Goal: Task Accomplishment & Management: Complete application form

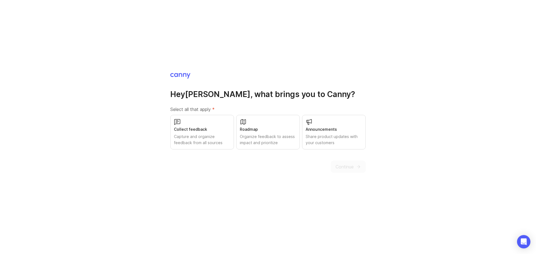
click at [261, 139] on div "Organize feedback to assess impact and prioritize" at bounding box center [268, 140] width 56 height 12
click at [320, 142] on div "Share product updates with your customers" at bounding box center [334, 140] width 56 height 12
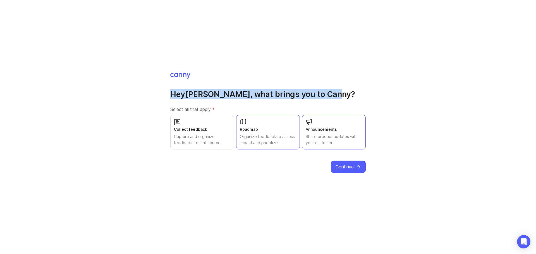
drag, startPoint x: 186, startPoint y: 95, endPoint x: 298, endPoint y: 94, distance: 111.5
click at [298, 94] on h1 "Hey John , what brings you to Canny?" at bounding box center [268, 94] width 196 height 10
drag, startPoint x: 284, startPoint y: 96, endPoint x: 183, endPoint y: 96, distance: 100.9
click at [183, 96] on h1 "Hey John , what brings you to Canny?" at bounding box center [268, 94] width 196 height 10
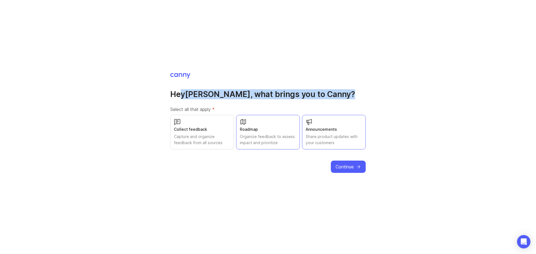
click at [183, 96] on h1 "Hey John , what brings you to Canny?" at bounding box center [268, 94] width 196 height 10
drag, startPoint x: 172, startPoint y: 95, endPoint x: 323, endPoint y: 97, distance: 150.9
click at [323, 97] on h1 "Hey John , what brings you to Canny?" at bounding box center [268, 94] width 196 height 10
click at [193, 140] on div "Capture and organize feedback from all sources" at bounding box center [202, 140] width 56 height 12
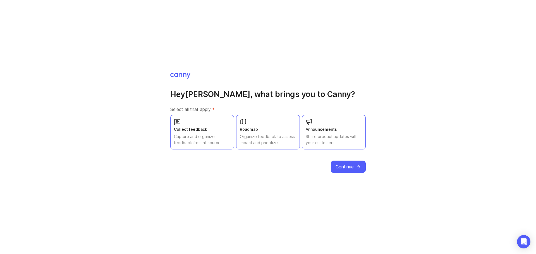
click at [210, 133] on div "Collect feedback Capture and organize feedback from all sources" at bounding box center [202, 132] width 64 height 35
click at [341, 164] on span "Continue" at bounding box center [345, 167] width 18 height 7
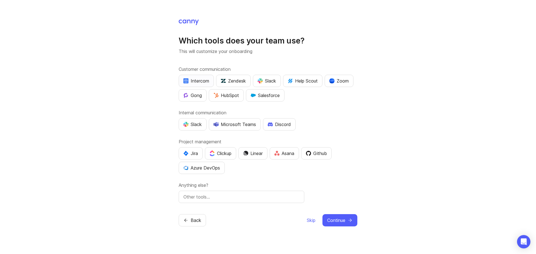
click at [190, 78] on div "Intercom" at bounding box center [197, 81] width 26 height 7
click at [254, 151] on div "Linear" at bounding box center [253, 153] width 20 height 7
click at [320, 153] on div "Github" at bounding box center [316, 153] width 21 height 7
click at [284, 153] on div "Asana" at bounding box center [285, 153] width 20 height 7
click at [284, 155] on div "Asana" at bounding box center [285, 153] width 20 height 7
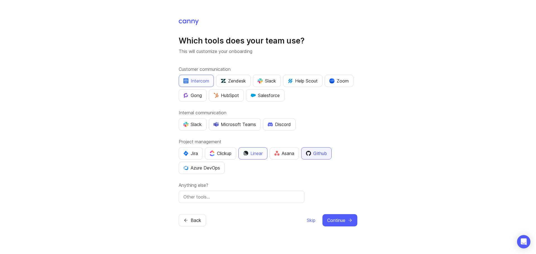
click at [320, 152] on div "Github" at bounding box center [316, 153] width 21 height 7
click at [278, 152] on img "button" at bounding box center [277, 153] width 5 height 5
click at [317, 153] on div "Github" at bounding box center [316, 153] width 21 height 7
click at [345, 220] on span "Continue" at bounding box center [336, 220] width 18 height 7
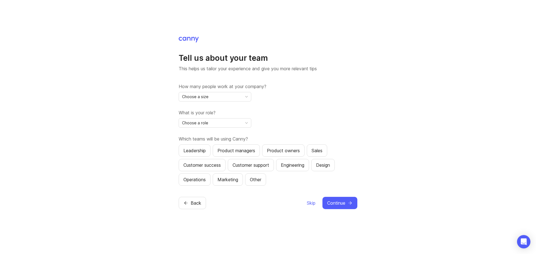
click at [232, 96] on div "Choose a size" at bounding box center [210, 96] width 63 height 9
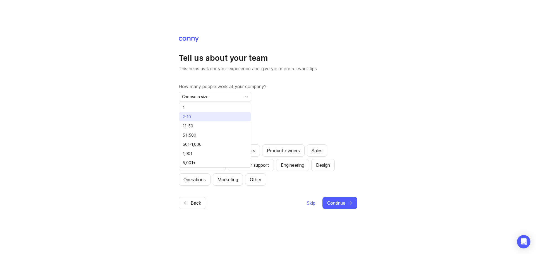
click at [194, 115] on li "2-10" at bounding box center [215, 116] width 72 height 9
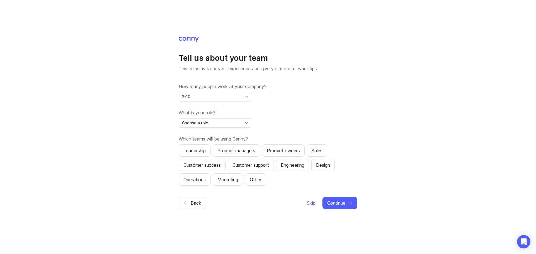
click at [214, 123] on div "Choose a role" at bounding box center [210, 123] width 63 height 9
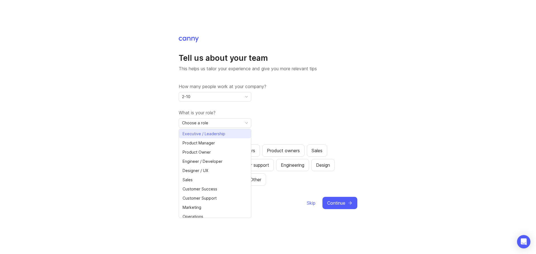
click at [217, 134] on span "Executive / Leadership" at bounding box center [204, 134] width 43 height 6
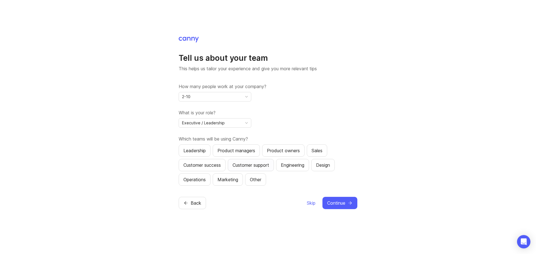
click at [248, 164] on div "Customer support" at bounding box center [251, 165] width 37 height 7
click at [186, 149] on div "Leadership" at bounding box center [195, 151] width 22 height 7
click at [342, 205] on span "Continue" at bounding box center [336, 203] width 18 height 7
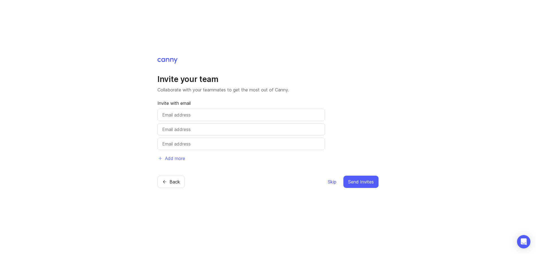
click at [333, 182] on span "Skip" at bounding box center [332, 182] width 9 height 7
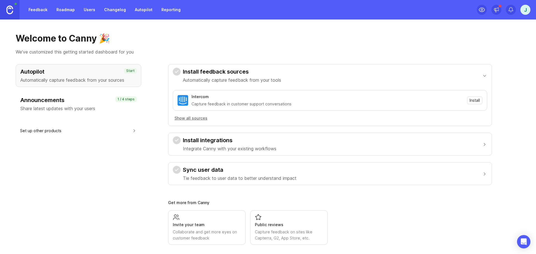
click at [106, 172] on div "Autopilot Automatically capture feedback from your sources Start Announcements …" at bounding box center [79, 154] width 126 height 181
click at [238, 34] on h1 "Welcome to Canny 🎉" at bounding box center [268, 38] width 505 height 11
click at [90, 186] on div "Autopilot Automatically capture feedback from your sources Start Announcements …" at bounding box center [79, 154] width 126 height 181
